Goal: Transaction & Acquisition: Download file/media

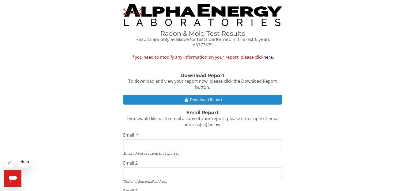
click at [197, 99] on button "Download Report" at bounding box center [202, 100] width 159 height 10
